Goal: Browse casually: Explore the website without a specific task or goal

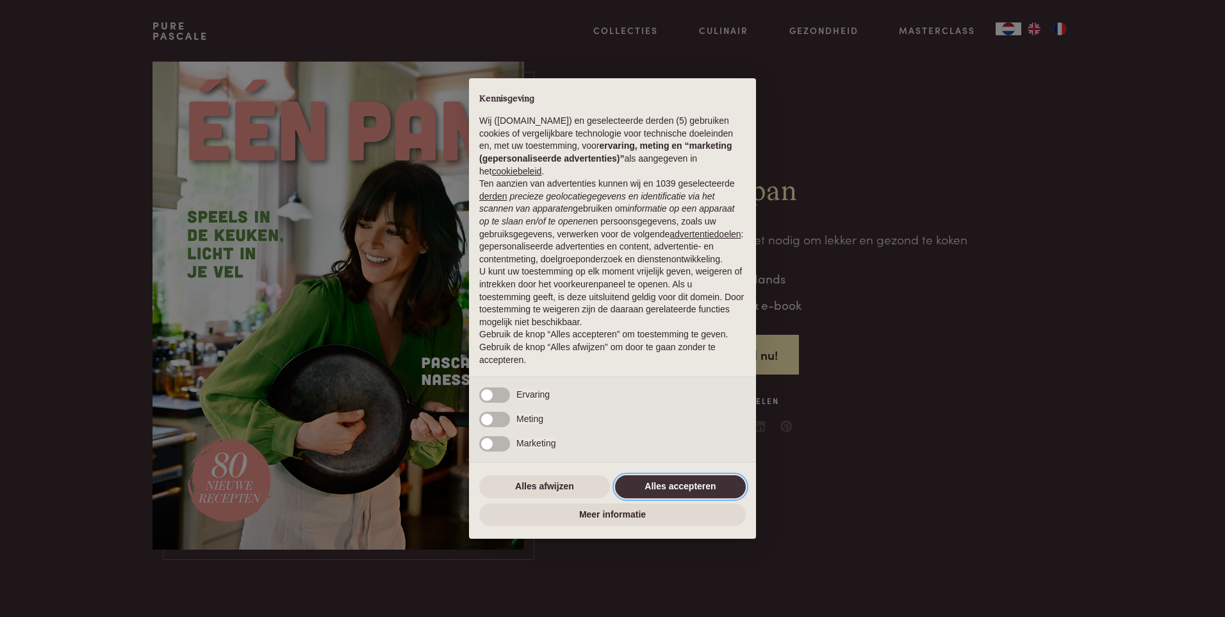
click at [677, 488] on button "Alles accepteren" at bounding box center [680, 486] width 131 height 23
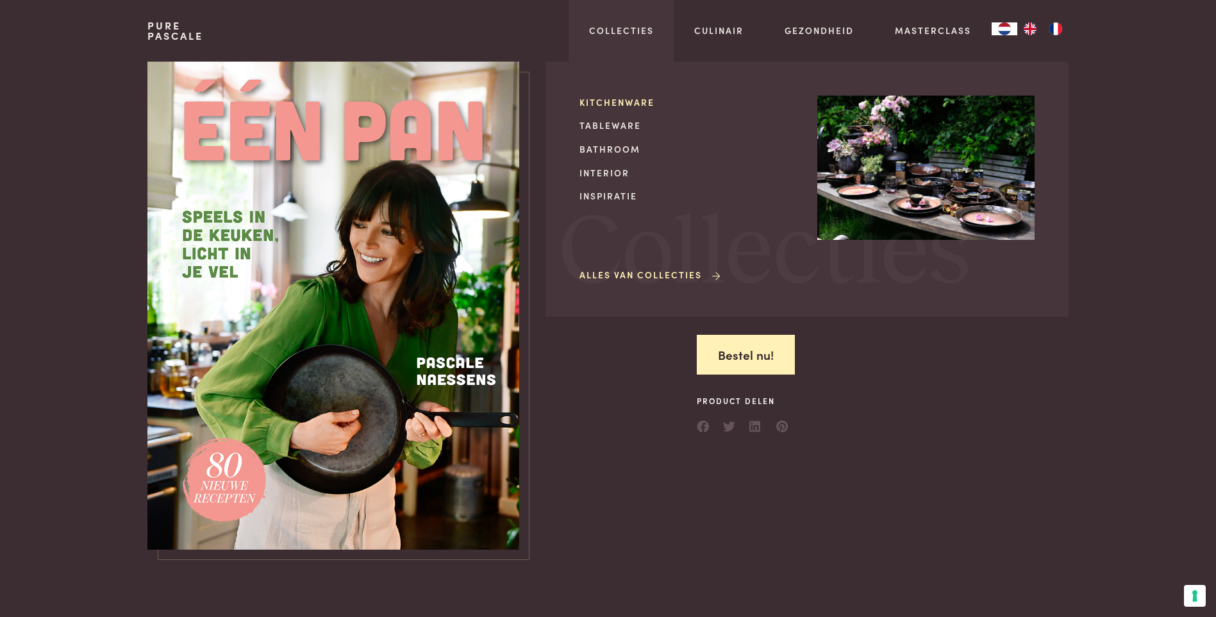
click at [620, 102] on link "Kitchenware" at bounding box center [687, 101] width 217 height 13
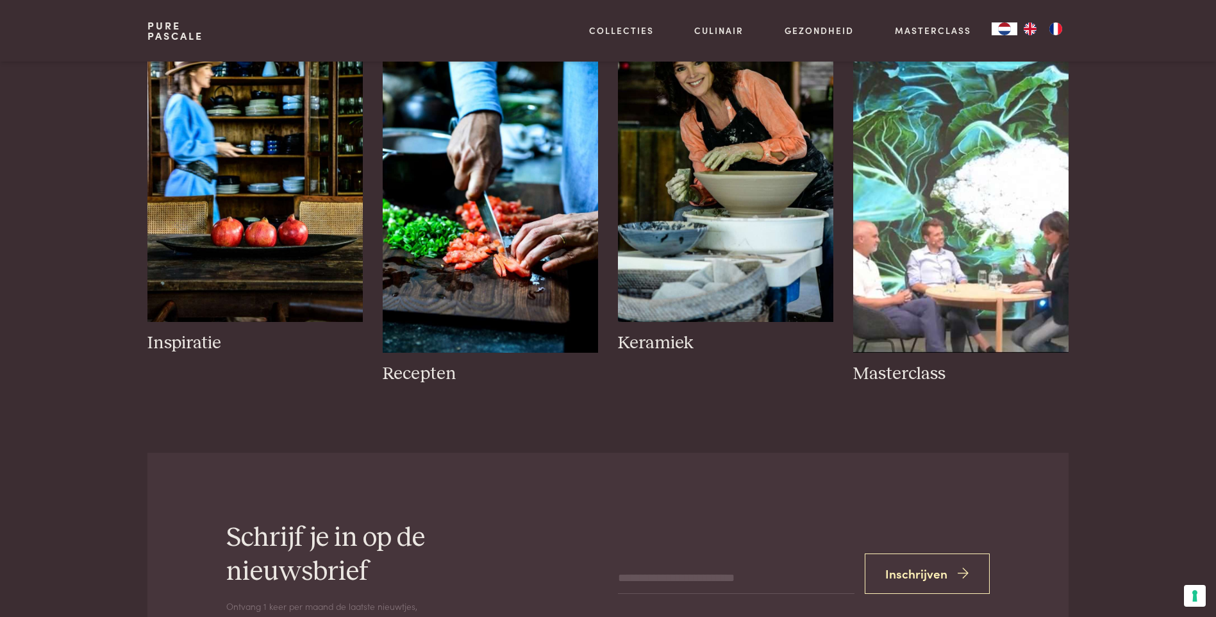
scroll to position [641, 0]
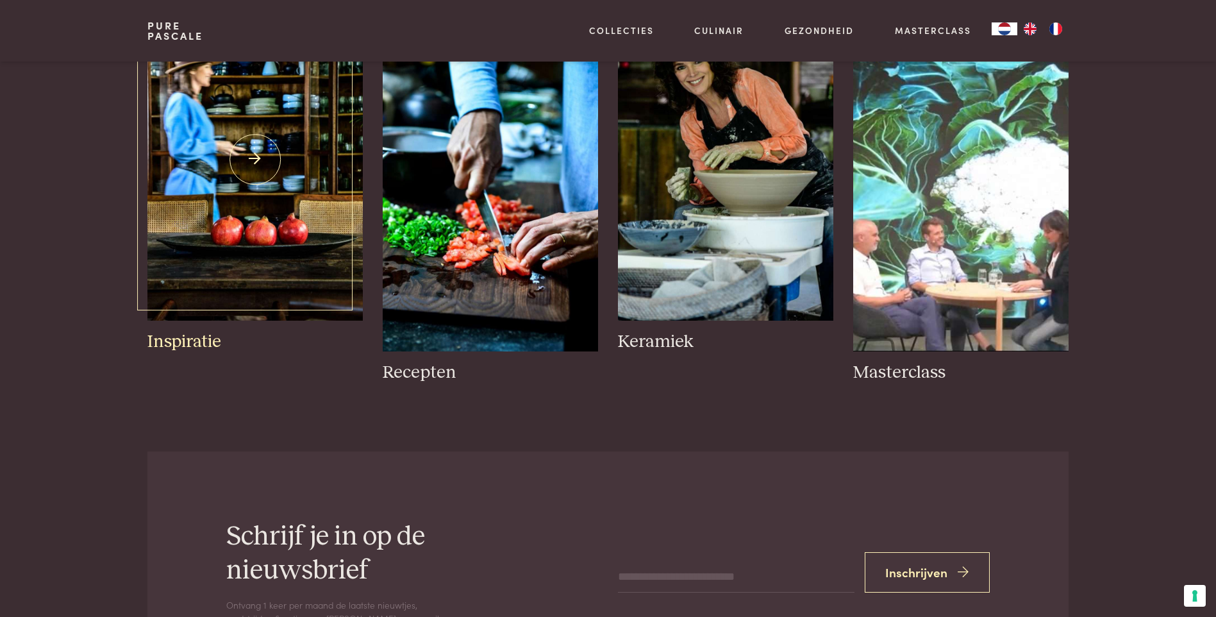
click at [268, 199] on img at bounding box center [254, 159] width 215 height 322
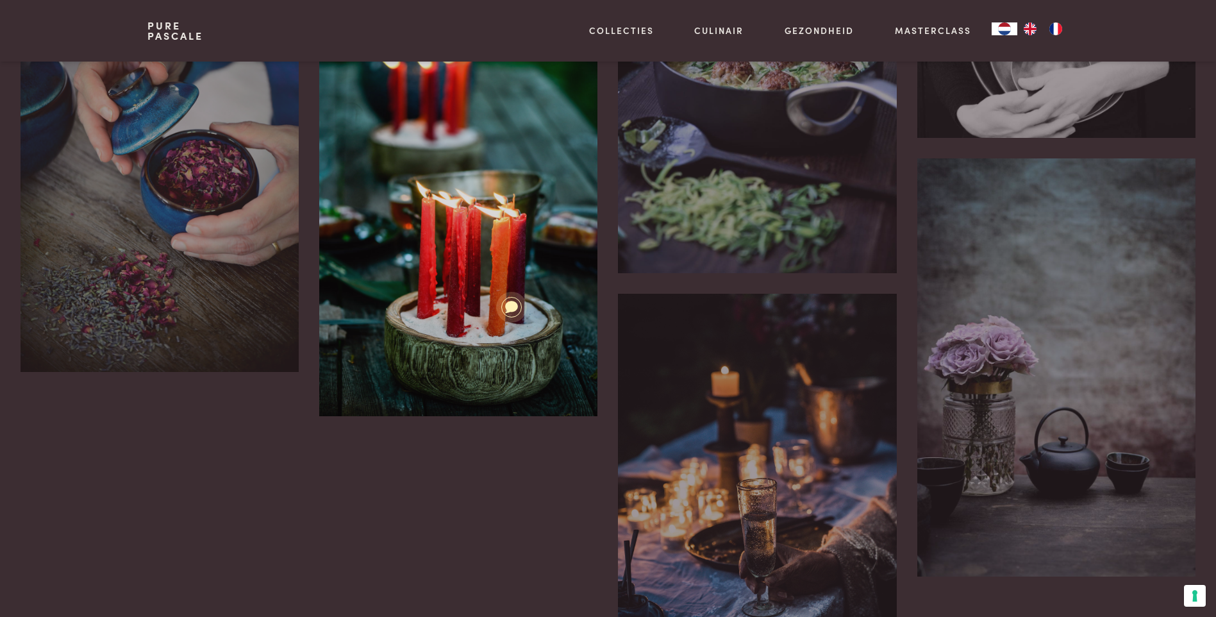
scroll to position [2692, 0]
